Goal: Information Seeking & Learning: Understand process/instructions

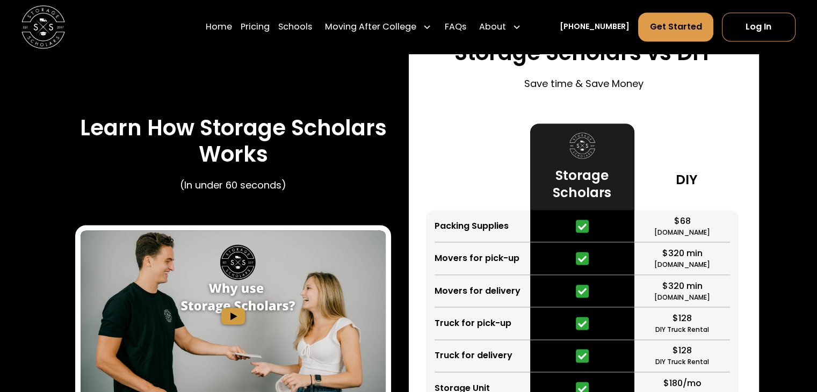
scroll to position [1557, 0]
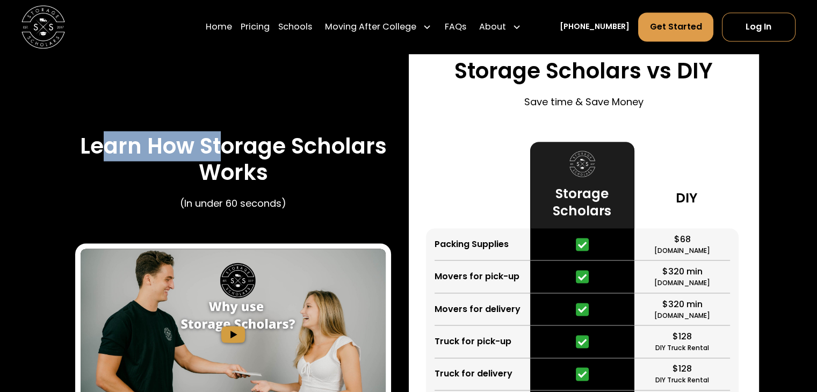
drag, startPoint x: 99, startPoint y: 140, endPoint x: 253, endPoint y: 151, distance: 155.0
click at [236, 149] on h3 "Learn How Storage Scholars Works" at bounding box center [233, 159] width 316 height 52
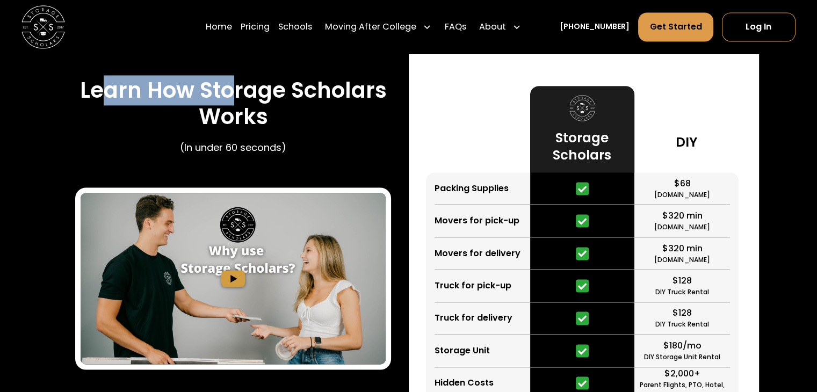
scroll to position [1664, 0]
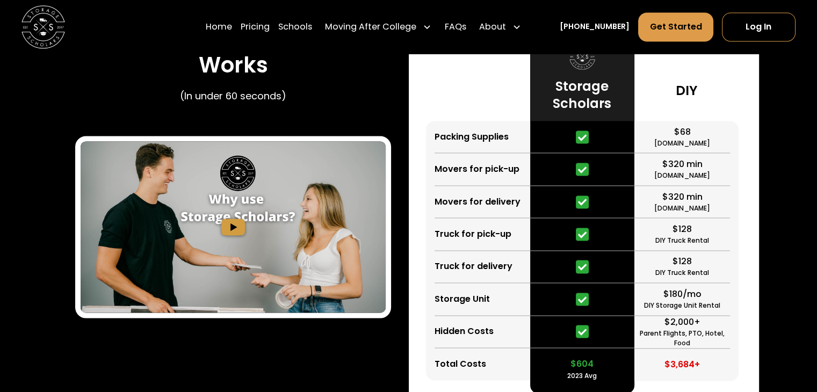
click at [238, 224] on img "open lightbox" at bounding box center [233, 227] width 305 height 172
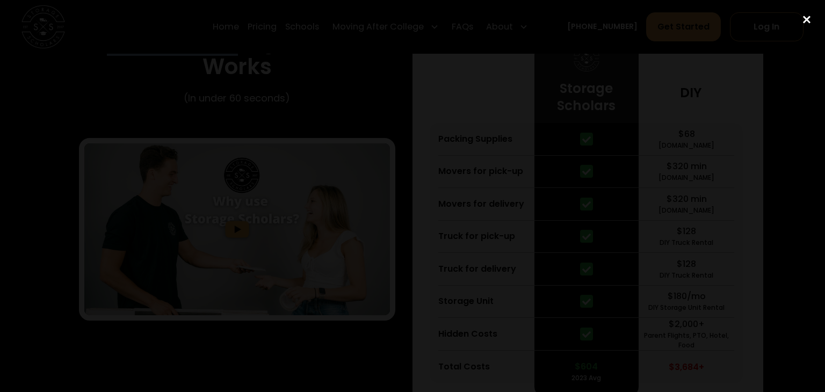
click at [809, 21] on div "close lightbox" at bounding box center [806, 20] width 37 height 24
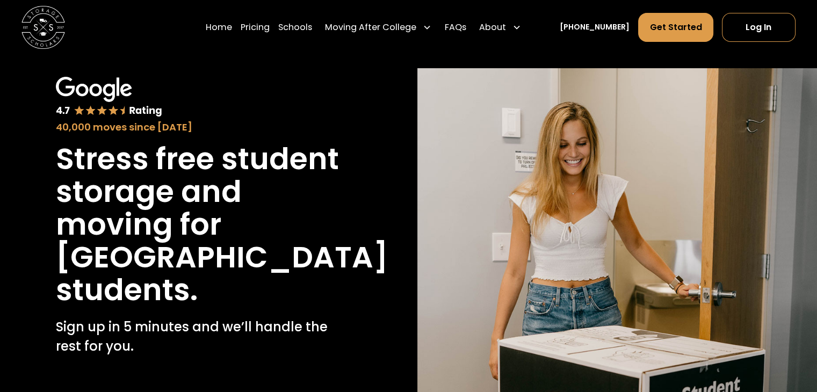
scroll to position [0, 0]
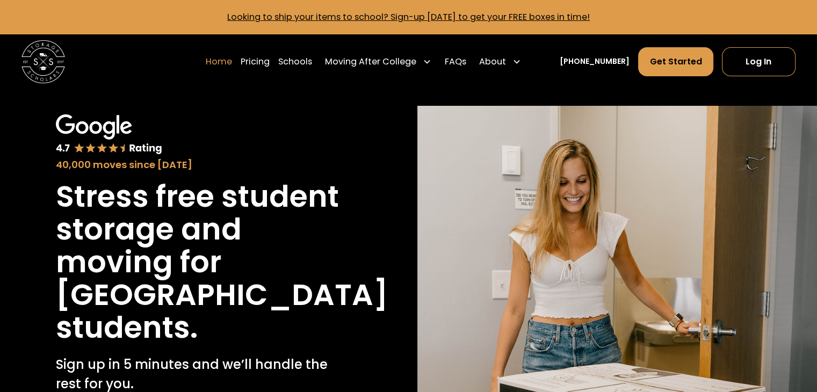
click at [232, 64] on link "Home" at bounding box center [219, 62] width 26 height 30
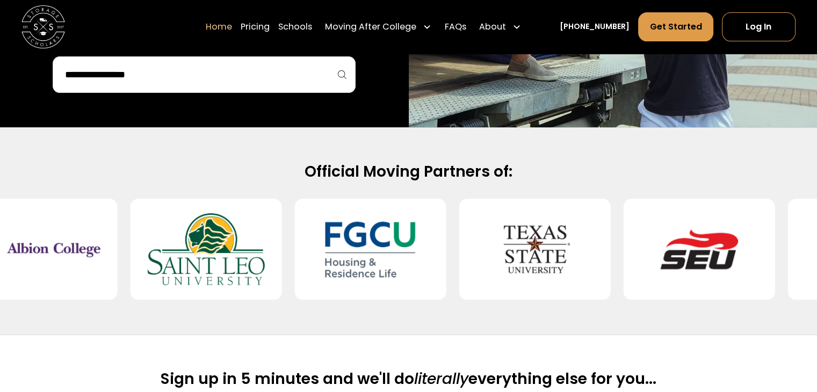
scroll to position [128, 0]
